Goal: Navigation & Orientation: Find specific page/section

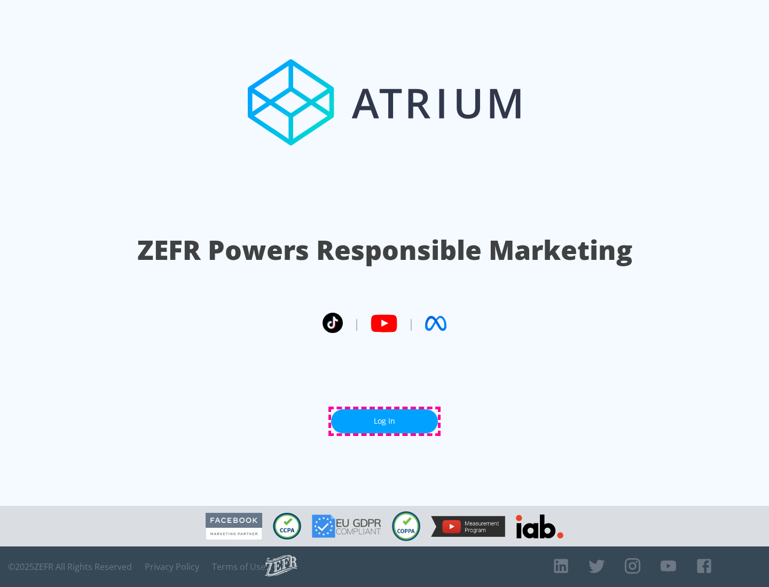
click at [384, 421] on link "Log In" at bounding box center [384, 421] width 107 height 24
